Goal: Obtain resource: Download file/media

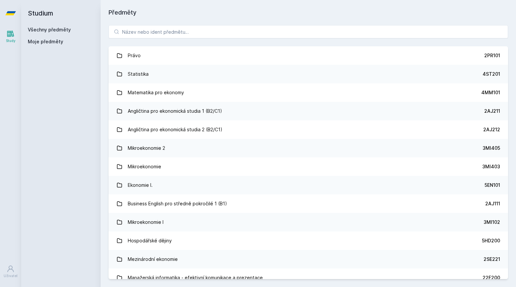
type input "s"
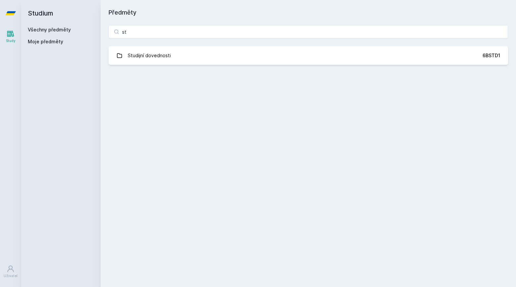
type input "s"
type input "samos"
click at [143, 45] on div "samos Účetnictví státní správy a samosprávy 1FU304 Jejda, něco se pokazilo." at bounding box center [308, 45] width 415 height 56
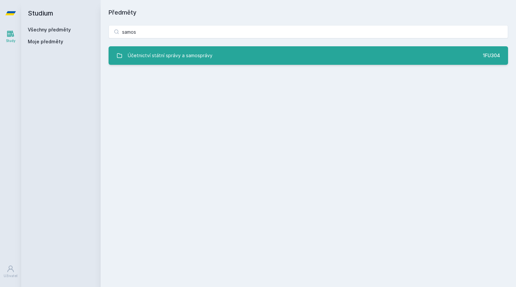
click at [146, 52] on div "Účetnictví státní správy a samosprávy" at bounding box center [170, 55] width 85 height 13
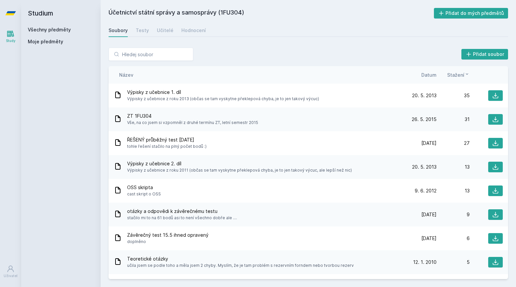
click at [433, 70] on div "Název Datum Stažení" at bounding box center [308, 75] width 399 height 18
click at [433, 75] on span "Datum" at bounding box center [428, 74] width 15 height 7
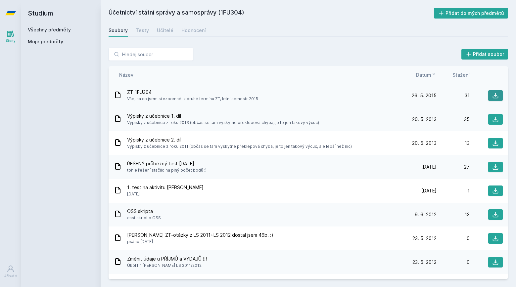
click at [502, 98] on button at bounding box center [495, 95] width 15 height 11
